Goal: Check status: Check status

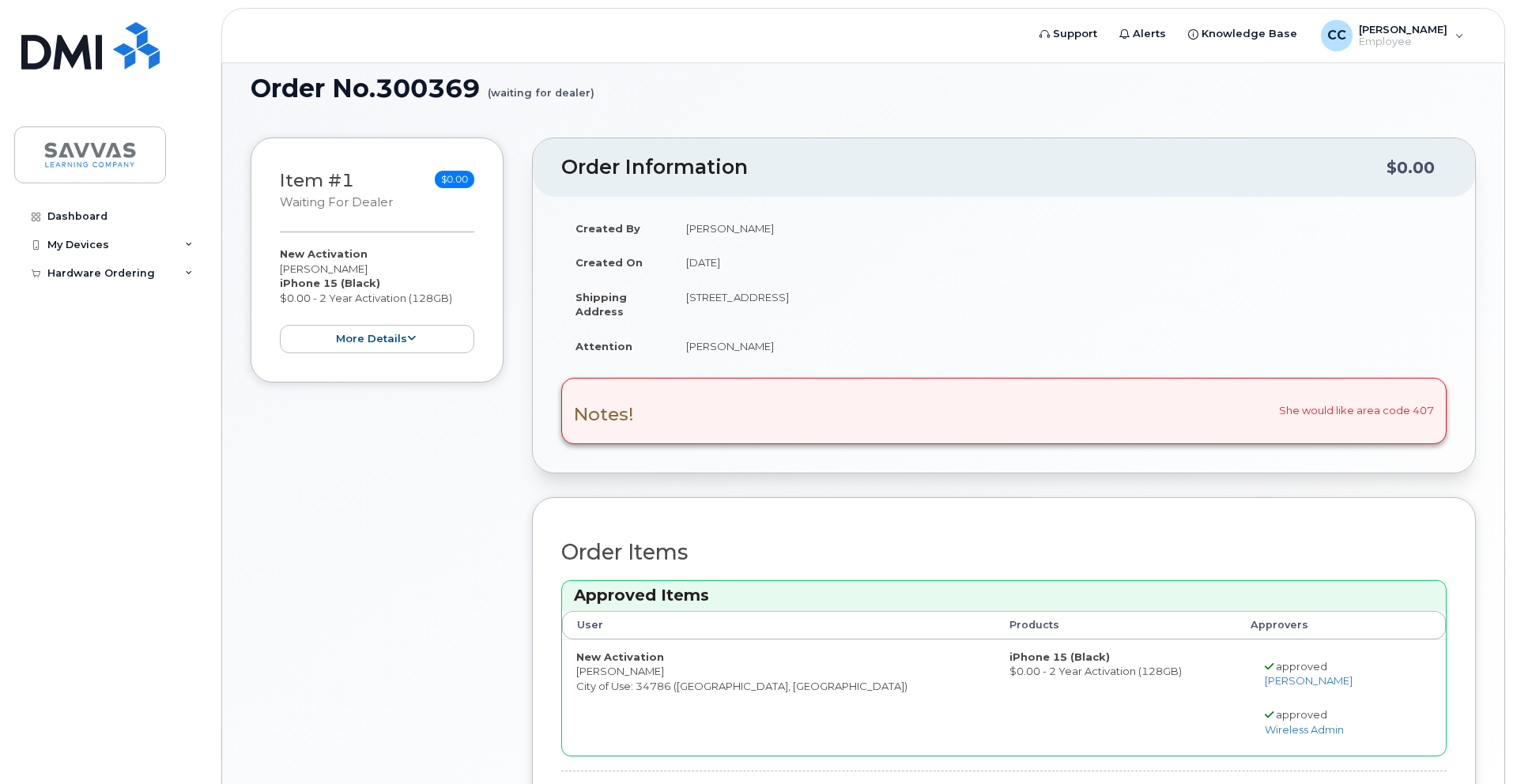
scroll to position [86, 0]
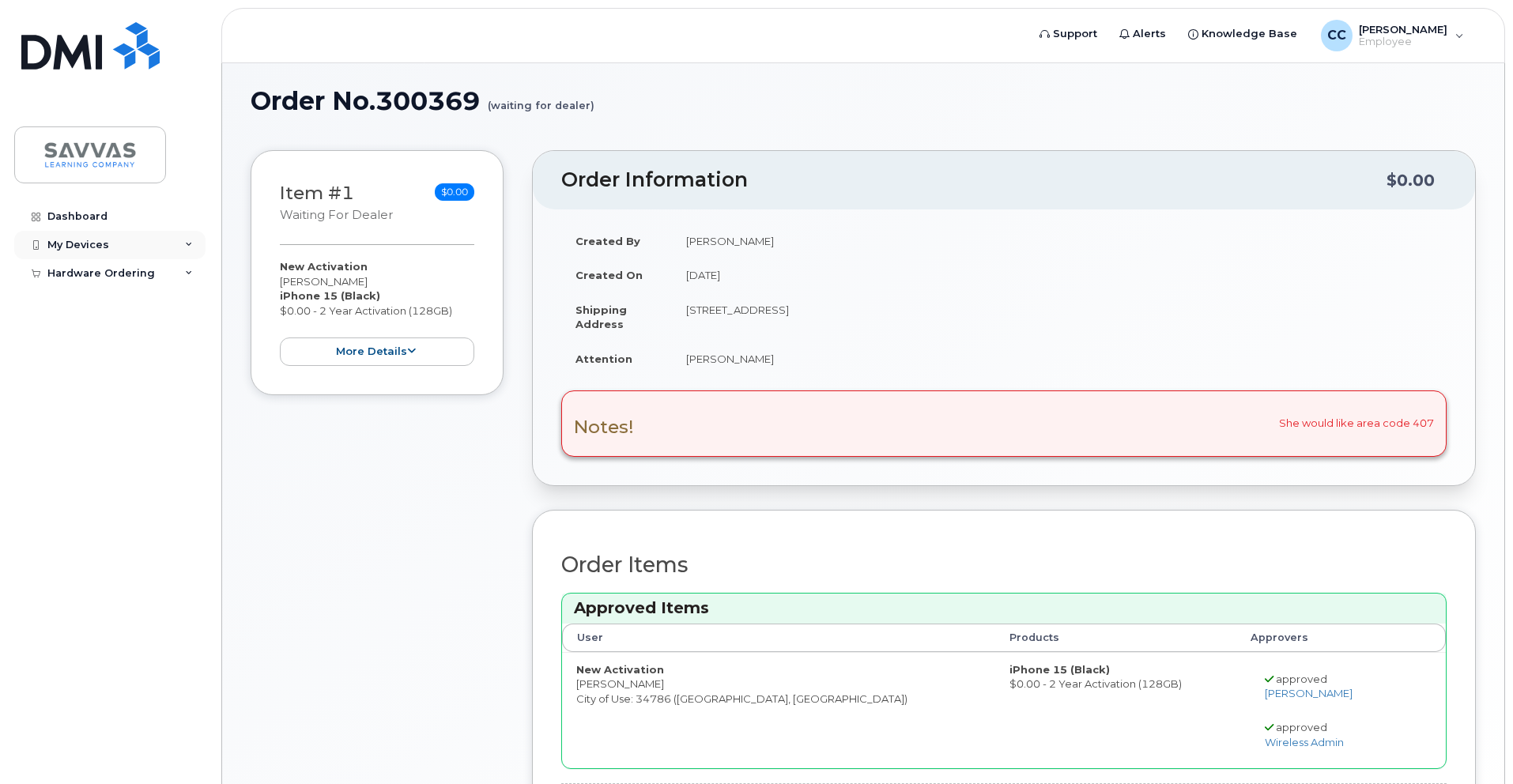
click at [175, 251] on div "My Devices" at bounding box center [110, 245] width 191 height 29
click at [190, 301] on icon at bounding box center [189, 303] width 8 height 8
click at [110, 326] on link "My Orders" at bounding box center [123, 333] width 164 height 30
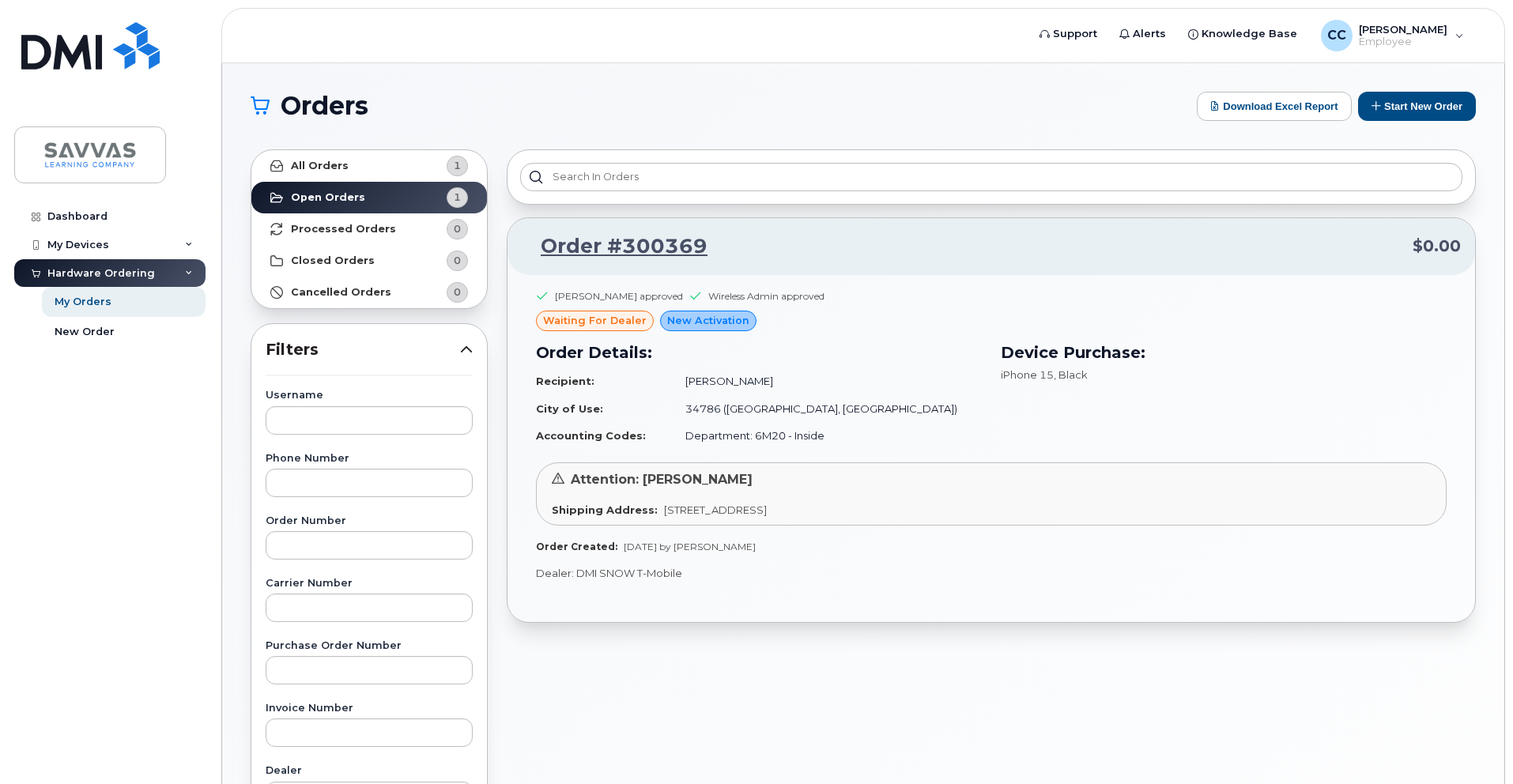
click at [615, 325] on span "waiting for dealer" at bounding box center [595, 320] width 104 height 15
click at [351, 164] on link "All Orders 1" at bounding box center [368, 165] width 235 height 31
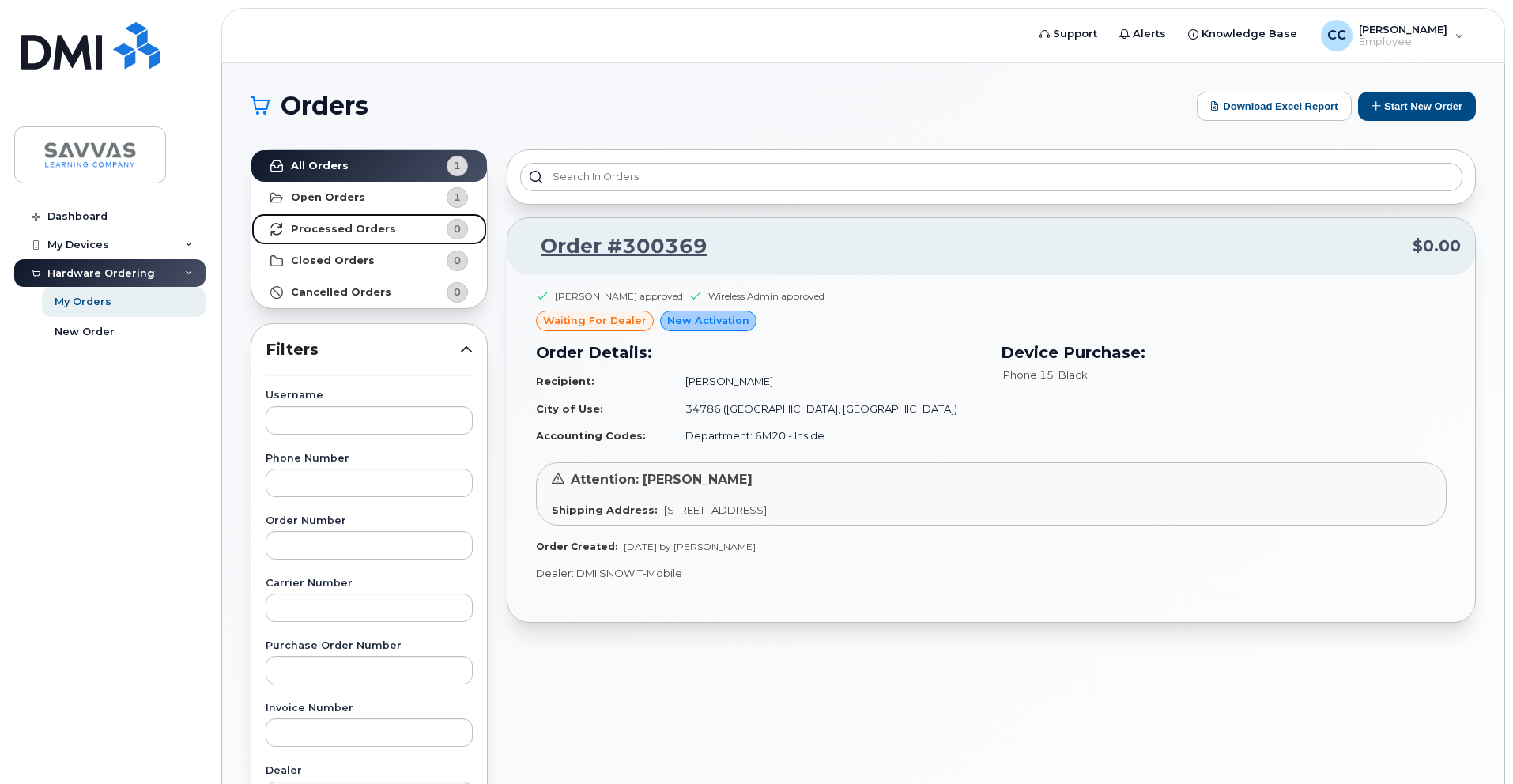
click at [343, 223] on strong "Processed Orders" at bounding box center [343, 229] width 106 height 13
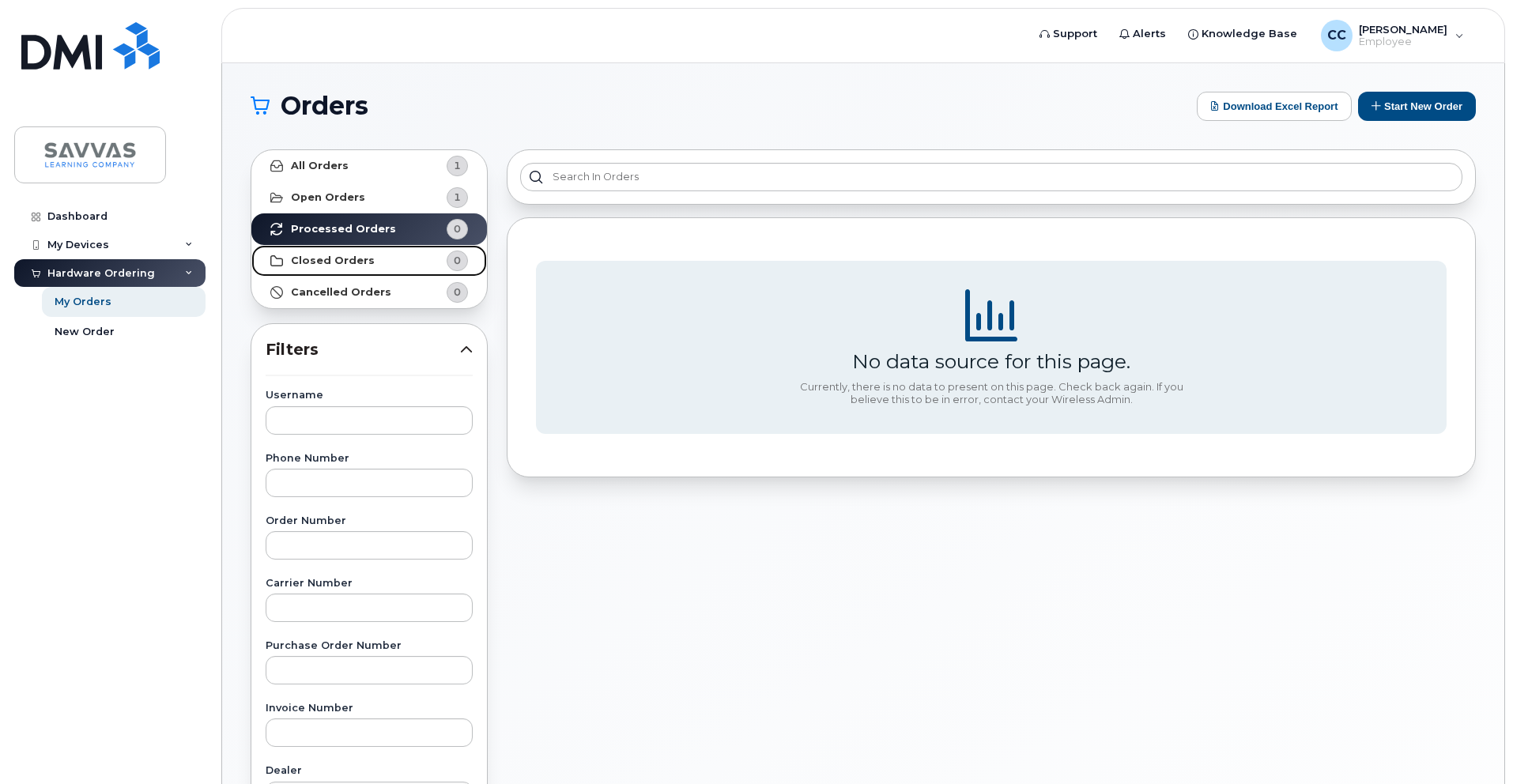
click at [352, 262] on strong "Closed Orders" at bounding box center [333, 261] width 84 height 13
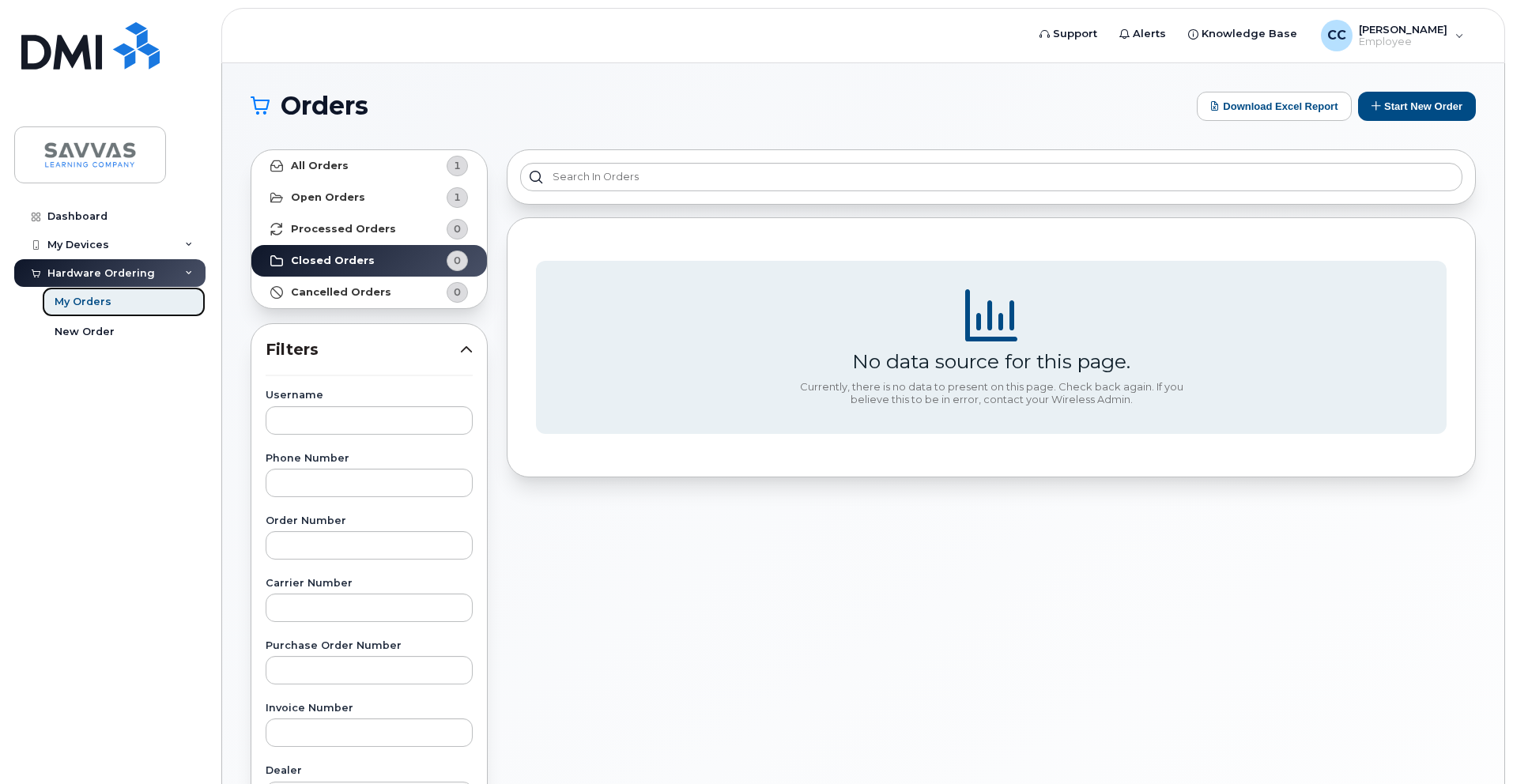
click at [82, 301] on div "My Orders" at bounding box center [83, 302] width 57 height 14
click at [101, 298] on div "My Orders" at bounding box center [83, 302] width 57 height 14
click at [90, 299] on div "My Orders" at bounding box center [83, 302] width 57 height 14
click at [88, 249] on div "My Devices" at bounding box center [78, 245] width 62 height 13
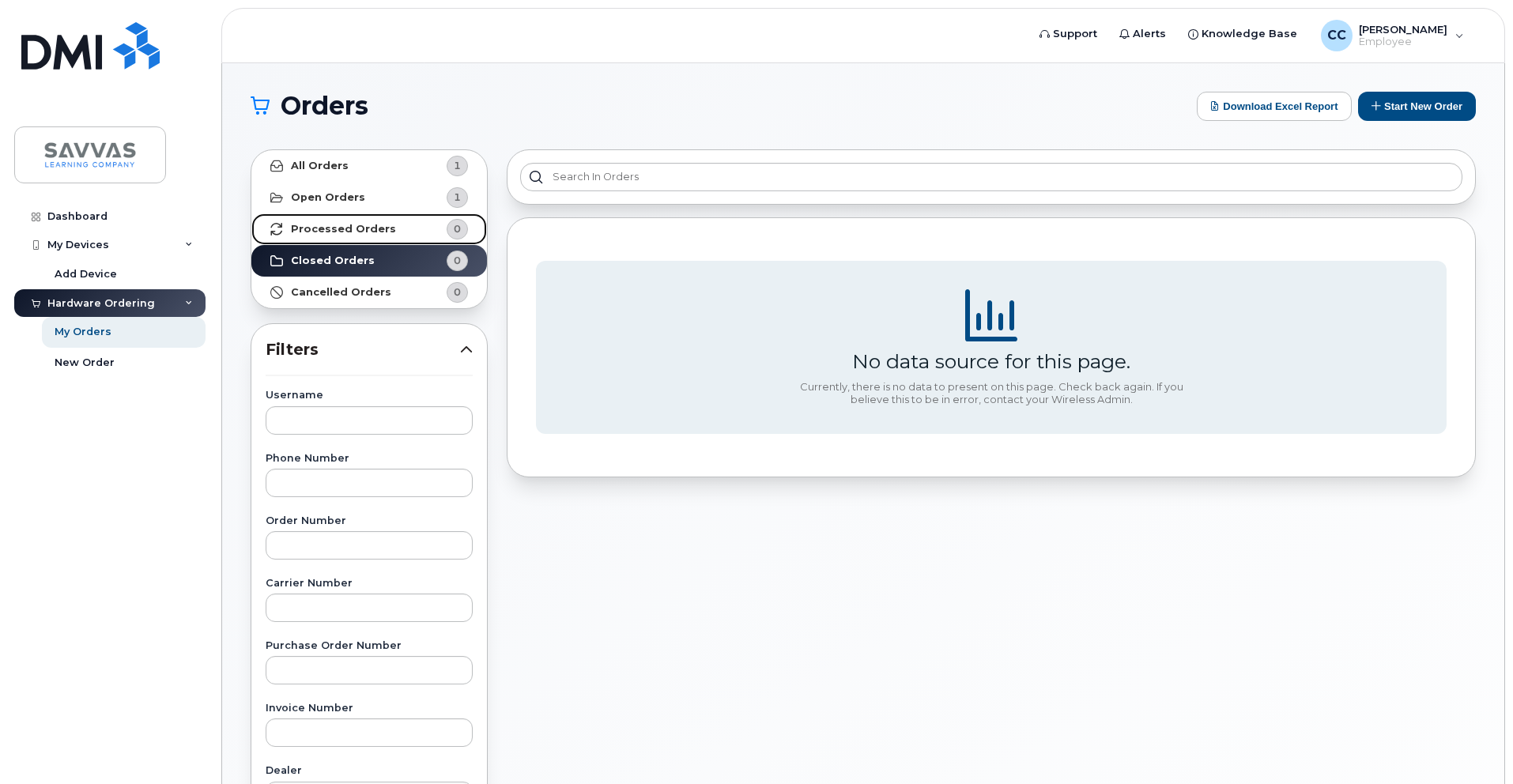
click at [337, 226] on strong "Processed Orders" at bounding box center [343, 229] width 106 height 13
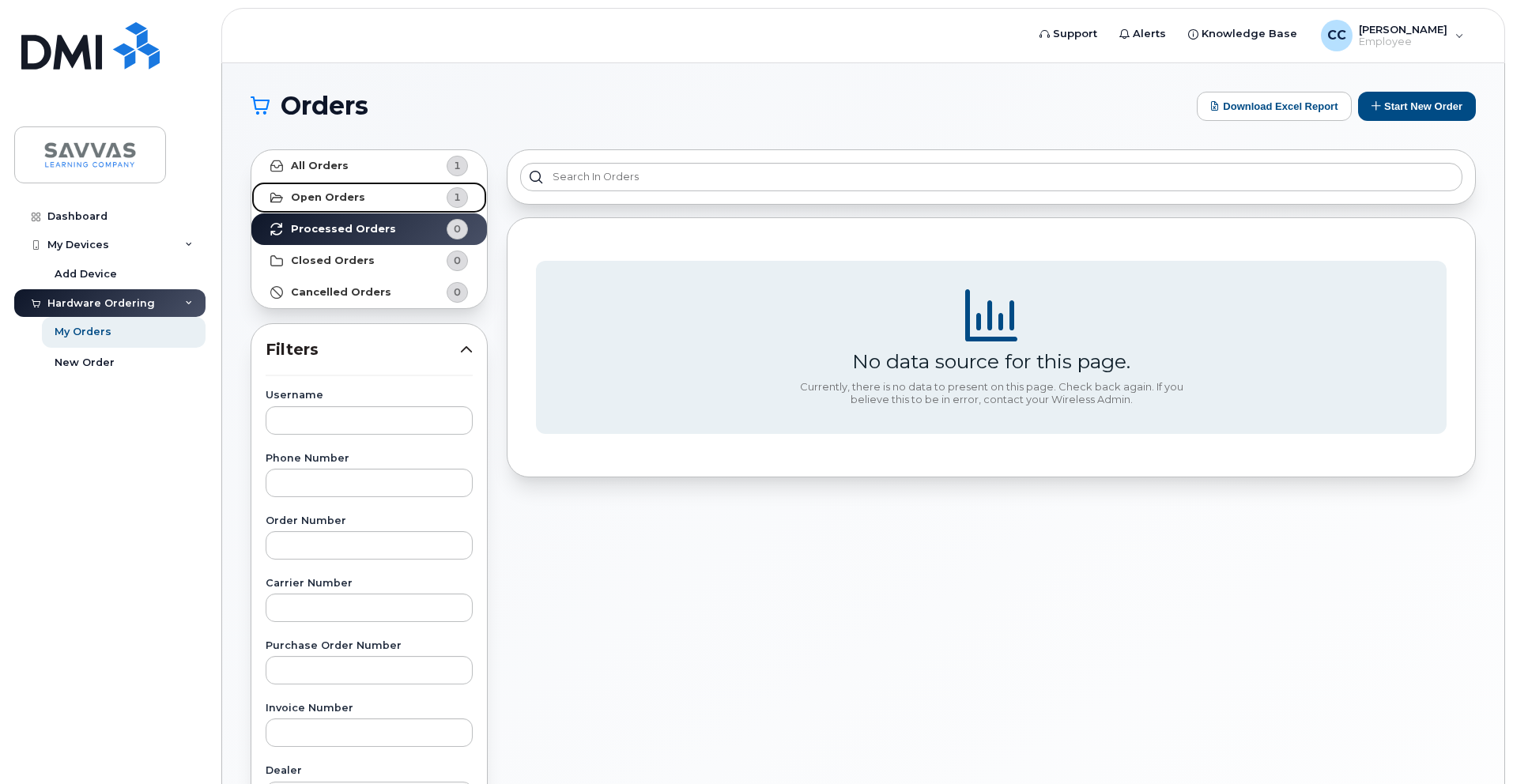
click at [338, 196] on strong "Open Orders" at bounding box center [327, 198] width 74 height 13
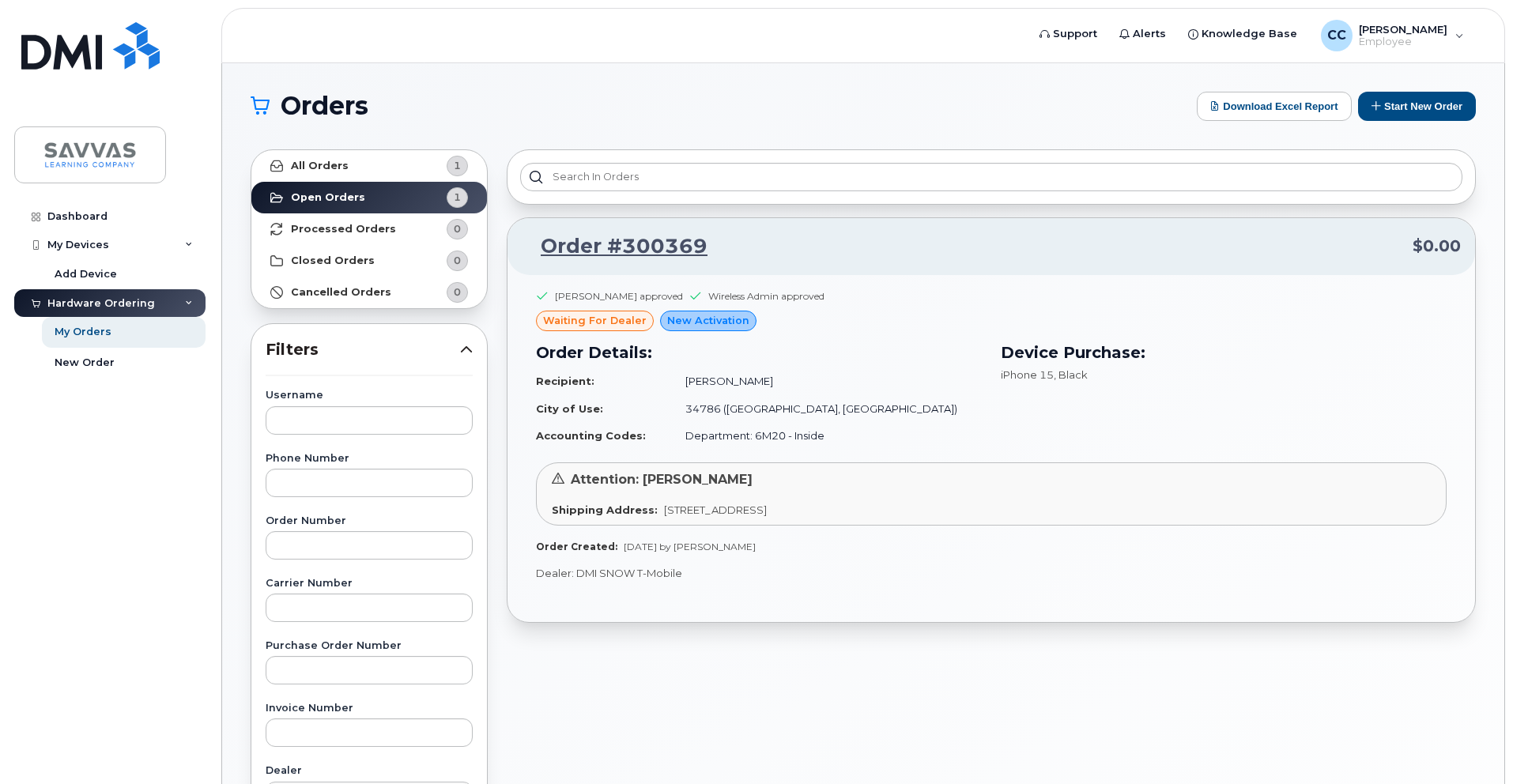
click at [625, 326] on span "waiting for dealer" at bounding box center [595, 320] width 104 height 15
click at [714, 324] on span "New Activation" at bounding box center [708, 320] width 82 height 15
click at [600, 240] on link "Order #300369" at bounding box center [615, 247] width 186 height 29
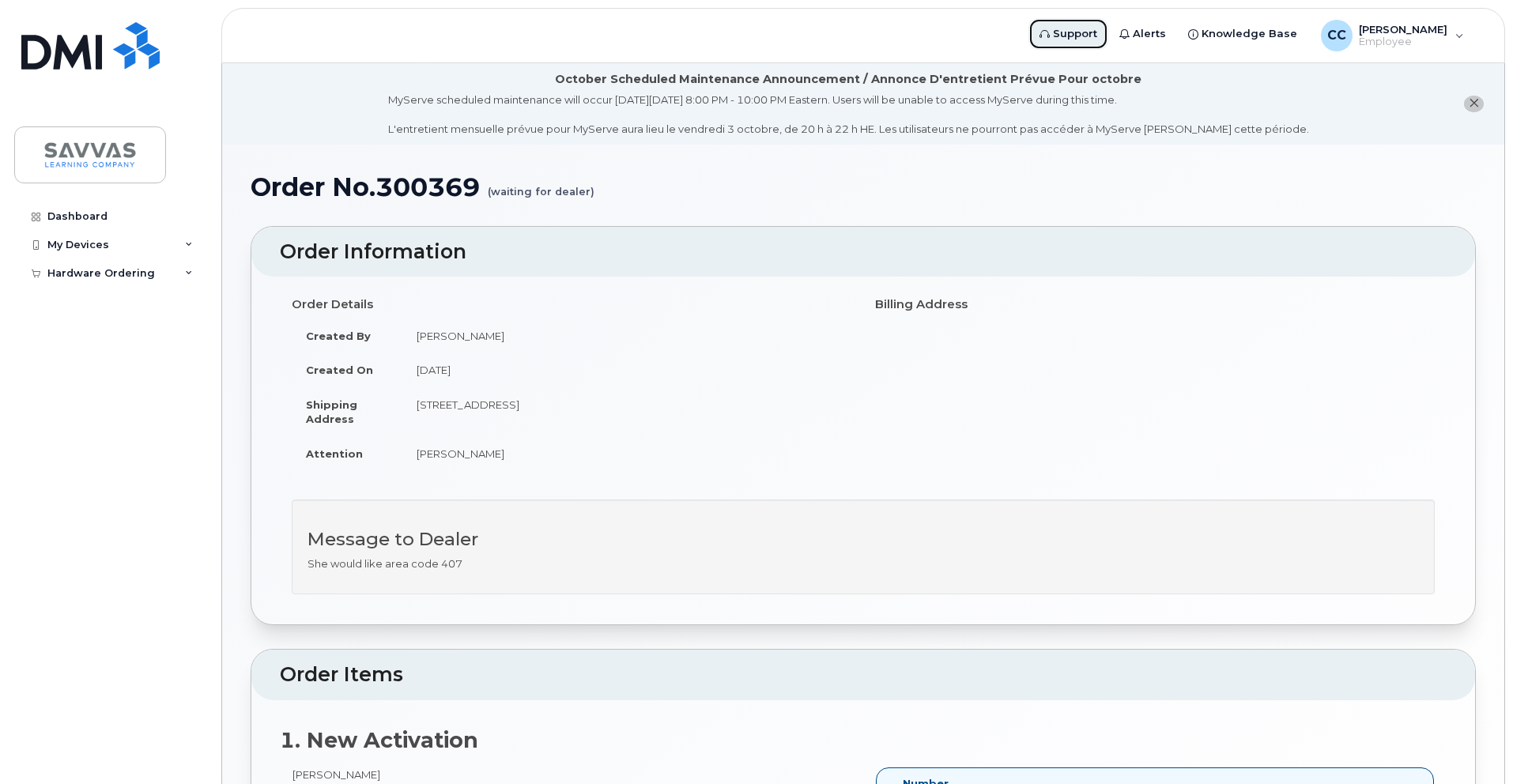
click at [1085, 35] on span "Support" at bounding box center [1076, 34] width 45 height 16
